Goal: Task Accomplishment & Management: Manage account settings

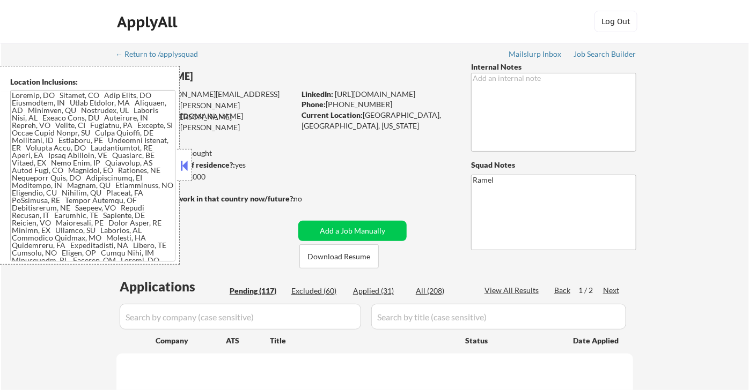
click at [184, 162] on button at bounding box center [185, 166] width 12 height 16
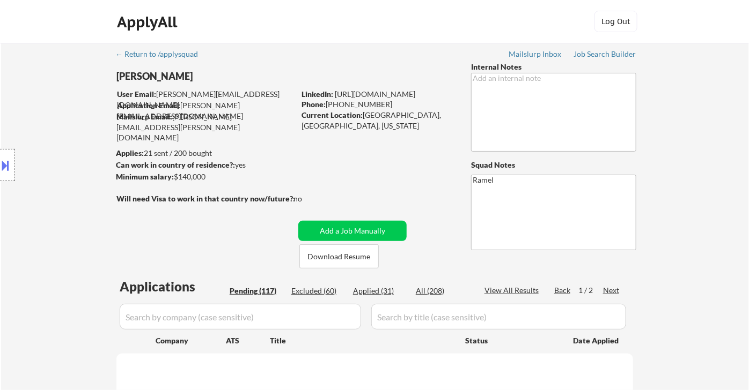
select select ""pending""
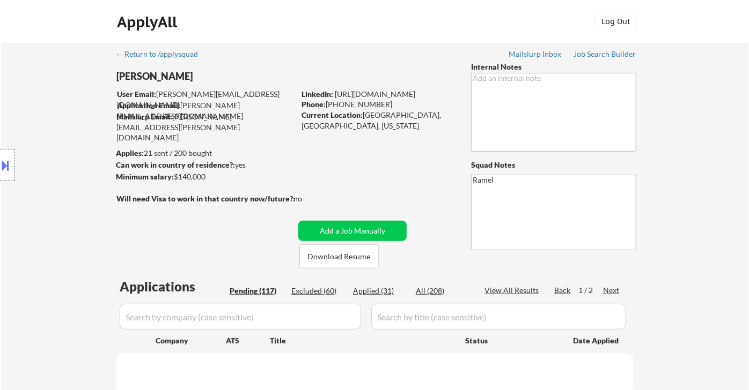
select select ""pending""
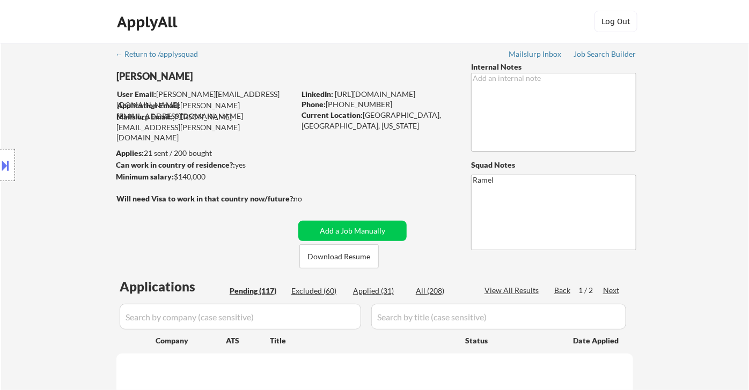
select select ""pending""
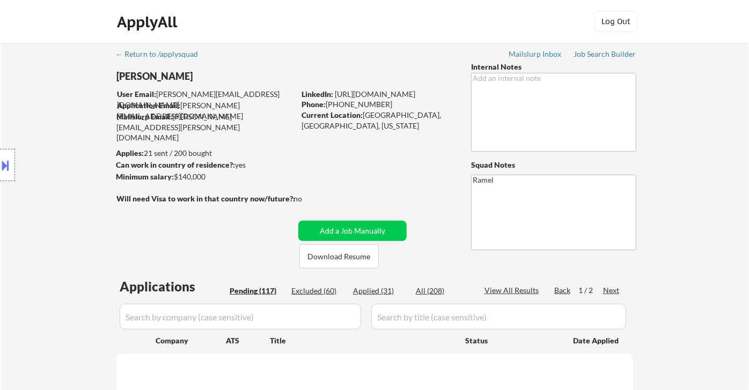
select select ""pending""
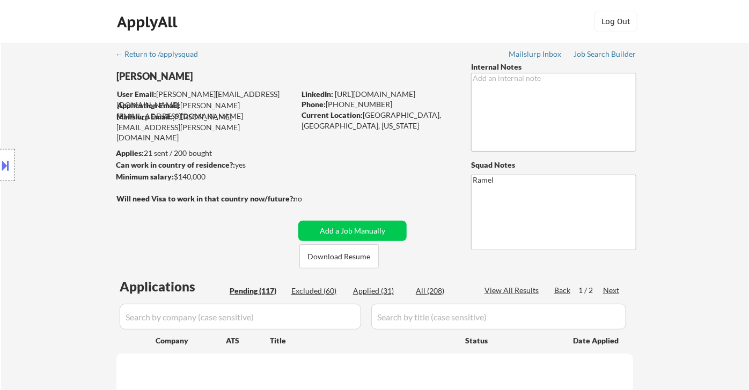
select select ""pending""
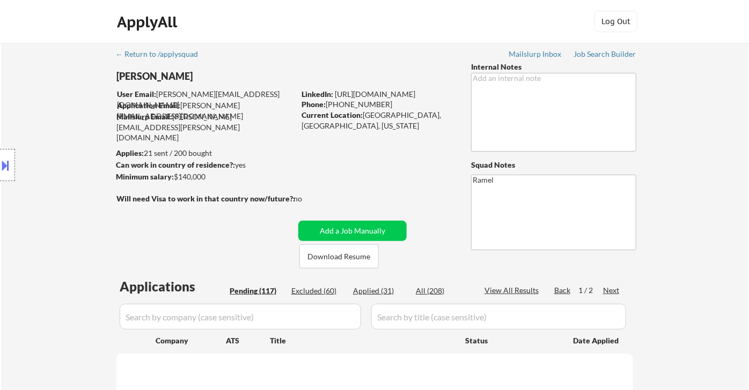
select select ""pending""
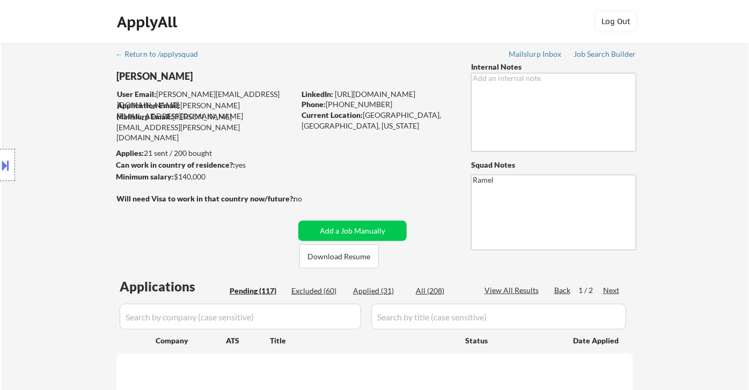
select select ""pending""
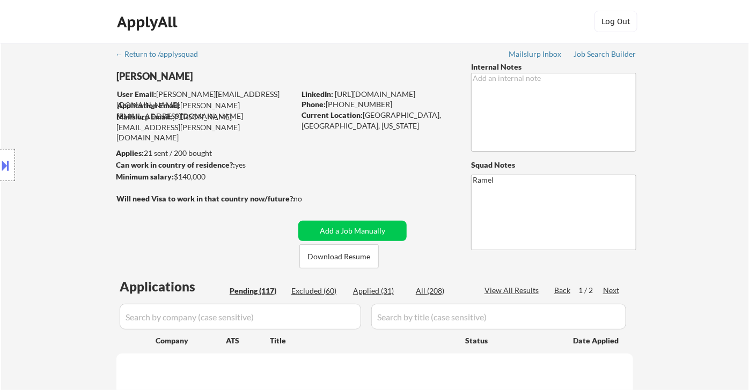
select select ""pending""
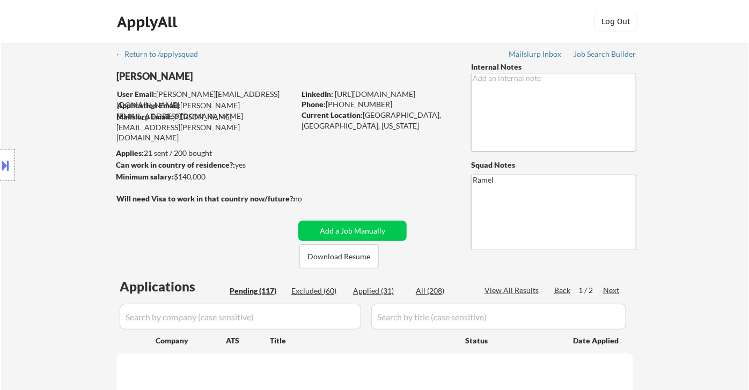
select select ""pending""
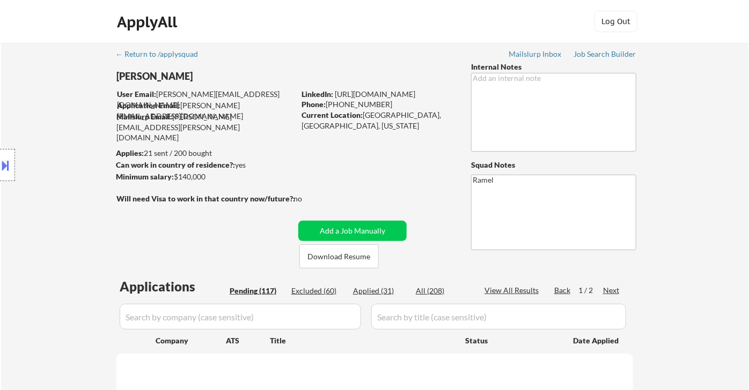
select select ""pending""
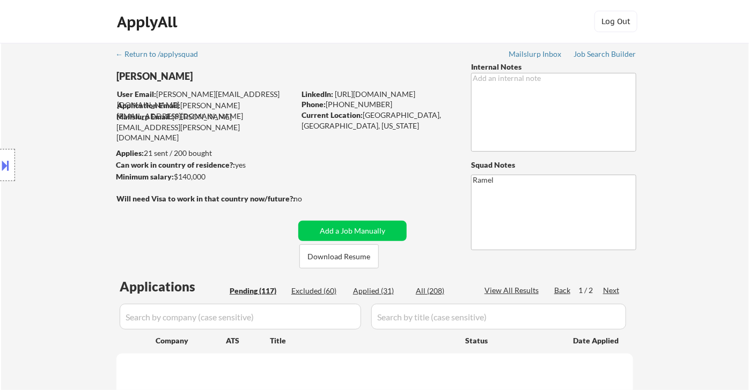
select select ""pending""
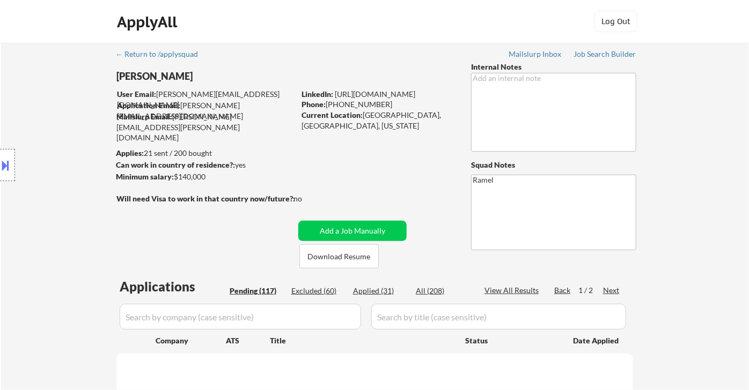
select select ""pending""
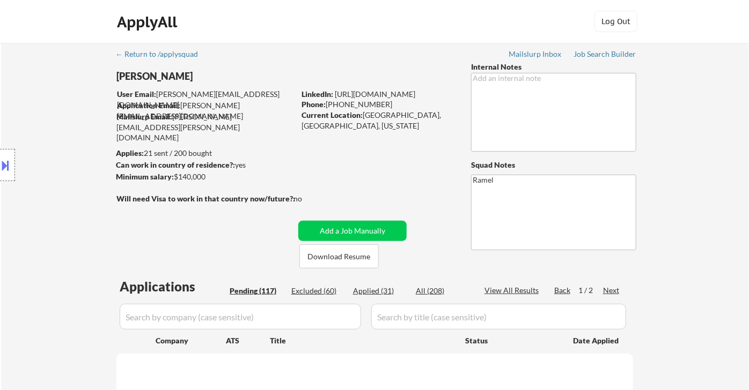
select select ""pending""
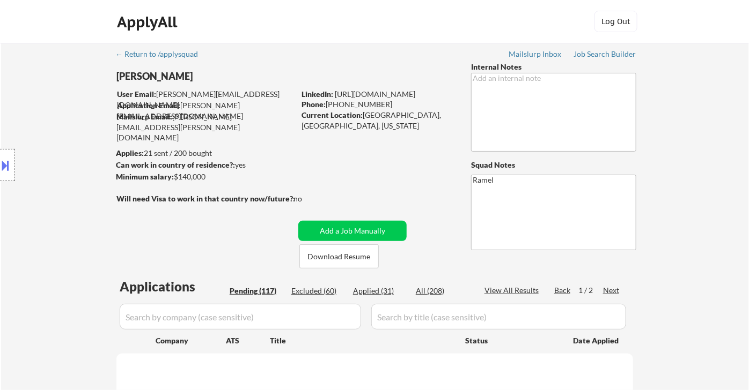
select select ""pending""
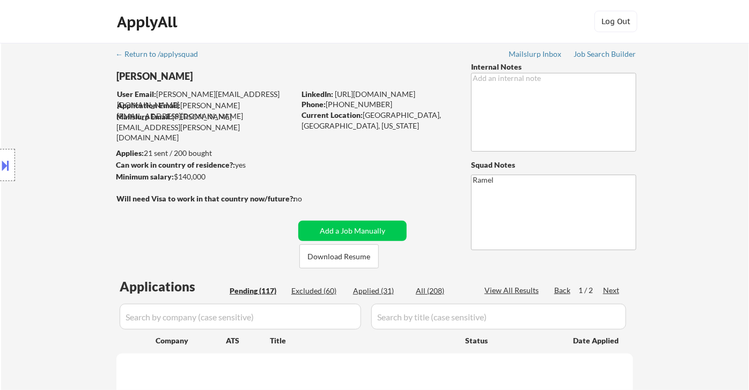
select select ""pending""
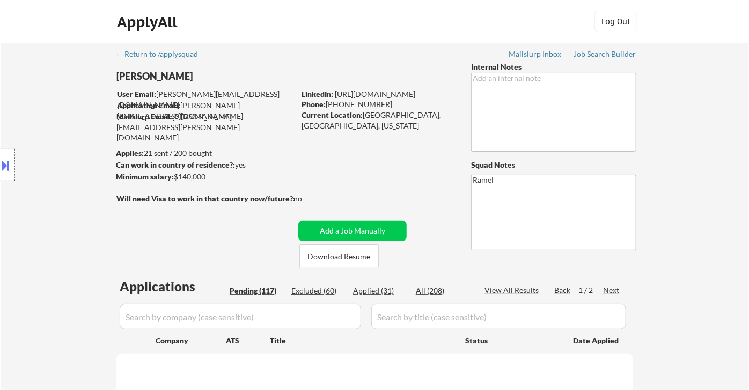
select select ""pending""
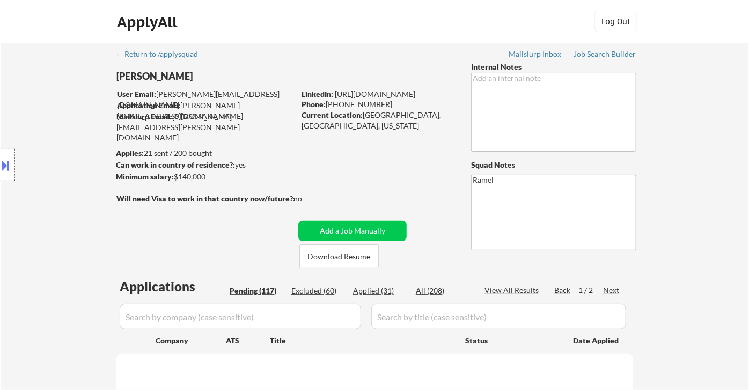
select select ""pending""
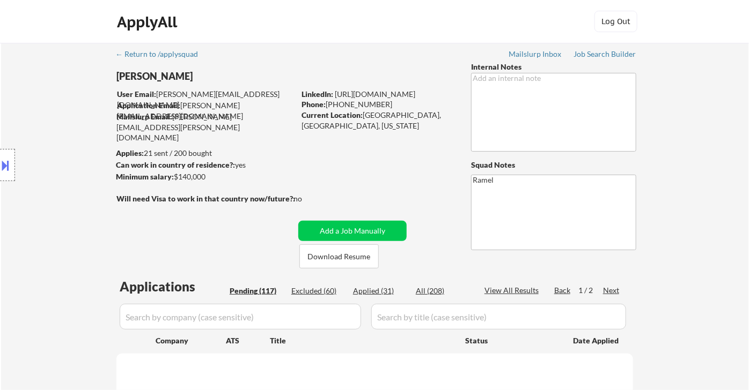
select select ""pending""
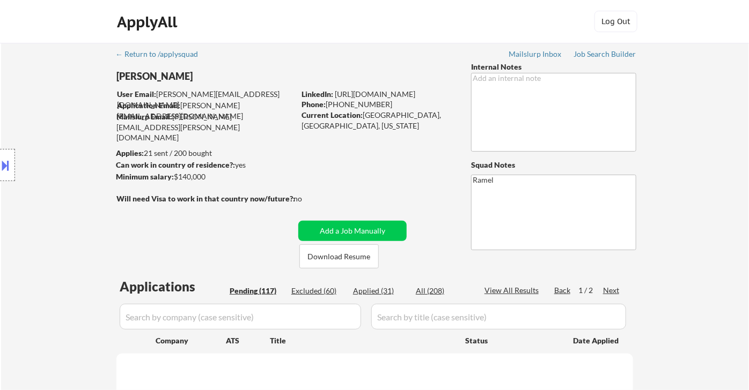
select select ""pending""
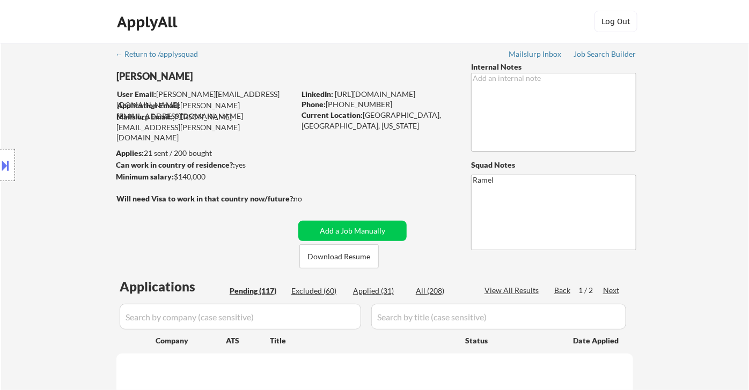
select select ""pending""
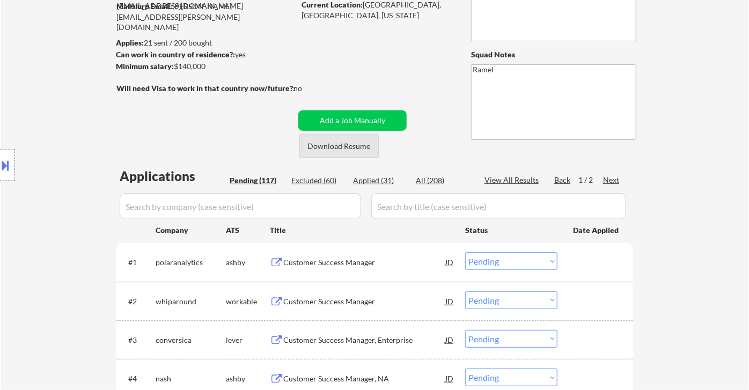
scroll to position [238, 0]
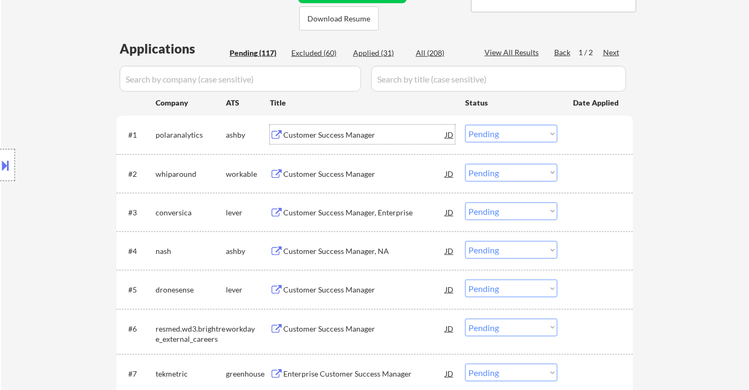
click at [332, 135] on div "Customer Success Manager" at bounding box center [364, 135] width 162 height 11
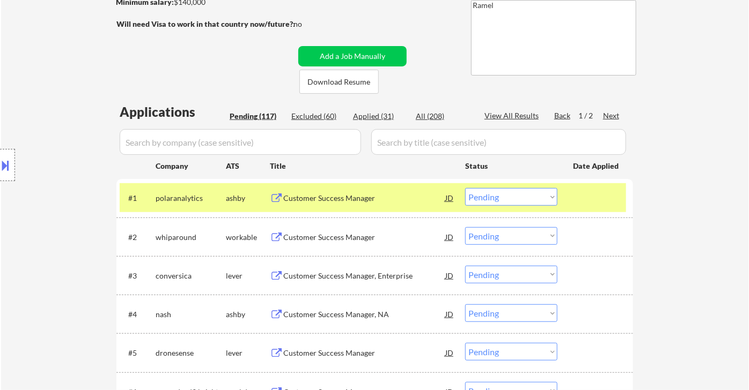
scroll to position [179, 0]
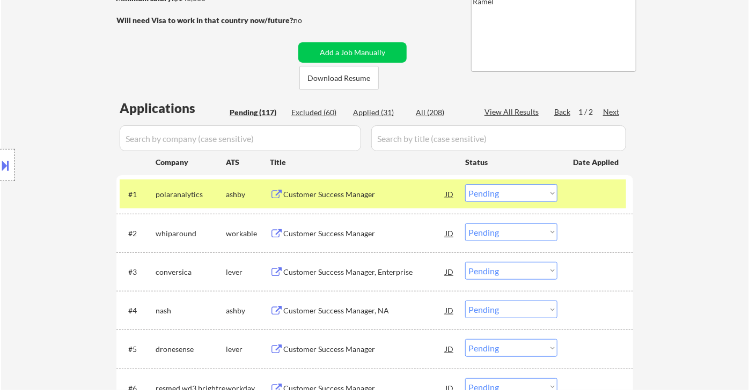
drag, startPoint x: 498, startPoint y: 189, endPoint x: 501, endPoint y: 195, distance: 7.2
click at [498, 189] on select "Choose an option... Pending Applied Excluded (Questions) Excluded (Expired) Exc…" at bounding box center [511, 193] width 92 height 18
click at [465, 184] on select "Choose an option... Pending Applied Excluded (Questions) Excluded (Expired) Exc…" at bounding box center [511, 193] width 92 height 18
click at [352, 238] on div "Customer Success Manager" at bounding box center [364, 233] width 162 height 11
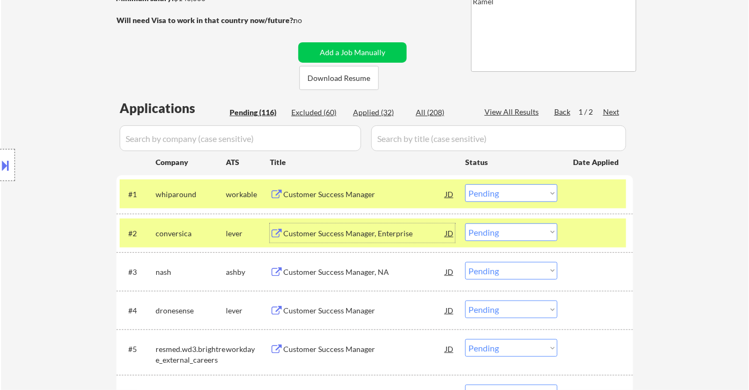
click at [500, 188] on select "Choose an option... Pending Applied Excluded (Questions) Excluded (Expired) Exc…" at bounding box center [511, 193] width 92 height 18
click at [465, 184] on select "Choose an option... Pending Applied Excluded (Questions) Excluded (Expired) Exc…" at bounding box center [511, 193] width 92 height 18
click at [361, 232] on div "Customer Success Manager, Enterprise" at bounding box center [364, 233] width 162 height 11
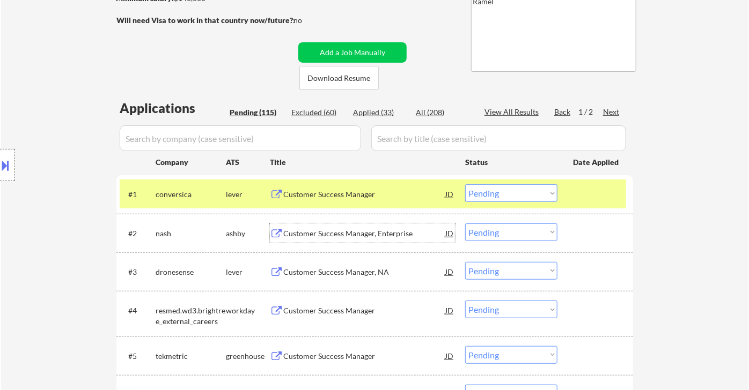
click at [493, 193] on select "Choose an option... Pending Applied Excluded (Questions) Excluded (Expired) Exc…" at bounding box center [511, 193] width 92 height 18
click at [465, 184] on select "Choose an option... Pending Applied Excluded (Questions) Excluded (Expired) Exc…" at bounding box center [511, 193] width 92 height 18
click at [360, 234] on div "Customer Success Manager, NA" at bounding box center [364, 233] width 162 height 11
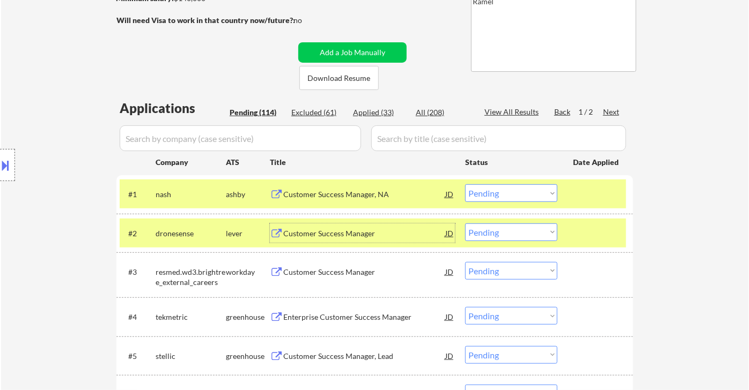
click at [497, 189] on select "Choose an option... Pending Applied Excluded (Questions) Excluded (Expired) Exc…" at bounding box center [511, 193] width 92 height 18
click at [465, 184] on select "Choose an option... Pending Applied Excluded (Questions) Excluded (Expired) Exc…" at bounding box center [511, 193] width 92 height 18
select select ""pending""
